Goal: Communication & Community: Answer question/provide support

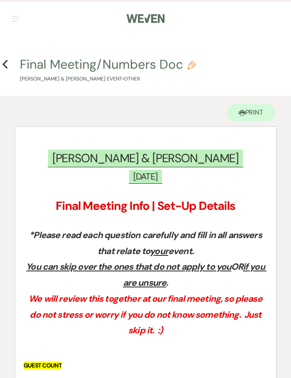
click at [3, 64] on use "button" at bounding box center [4, 64] width 5 height 9
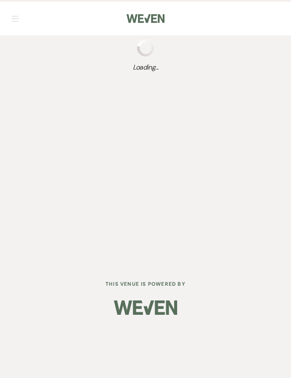
scroll to position [14, 0]
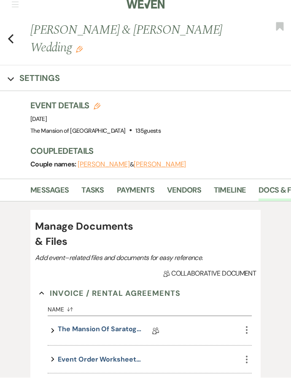
click at [18, 40] on div "Previous [PERSON_NAME] & [PERSON_NAME] Wedding Edit Bookmark" at bounding box center [143, 43] width 295 height 44
click at [10, 35] on icon "Previous" at bounding box center [11, 39] width 6 height 10
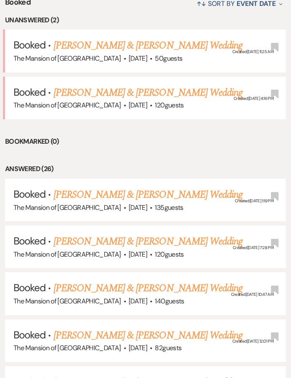
scroll to position [353, 0]
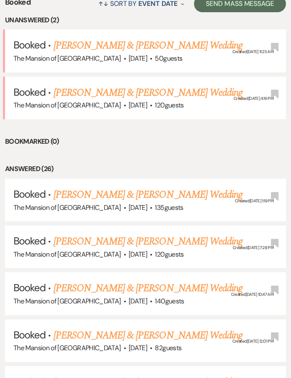
click at [123, 328] on link "[PERSON_NAME] & [PERSON_NAME] Wedding" at bounding box center [147, 335] width 189 height 15
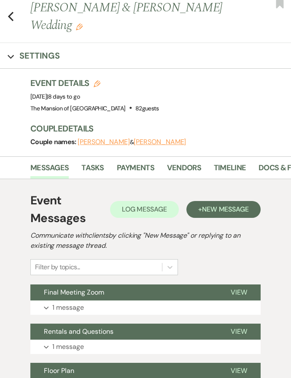
scroll to position [51, 0]
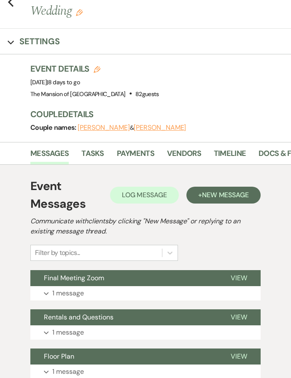
click at [64, 291] on p "1 message" at bounding box center [68, 293] width 32 height 11
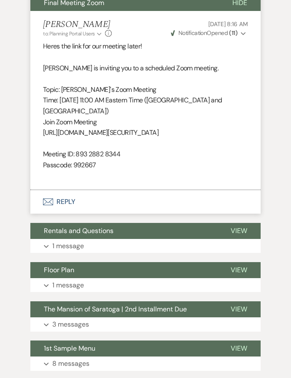
scroll to position [326, 0]
click at [50, 133] on p "[URL][DOMAIN_NAME][SECURITY_DATA]" at bounding box center [145, 132] width 205 height 11
copy p "[URL][DOMAIN_NAME][SECURITY_DATA]"
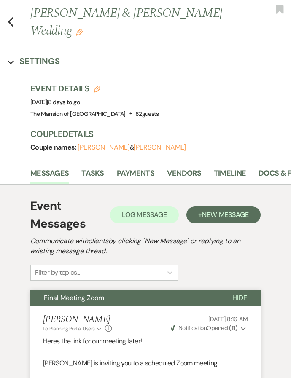
scroll to position [0, 0]
